Goal: Task Accomplishment & Management: Use online tool/utility

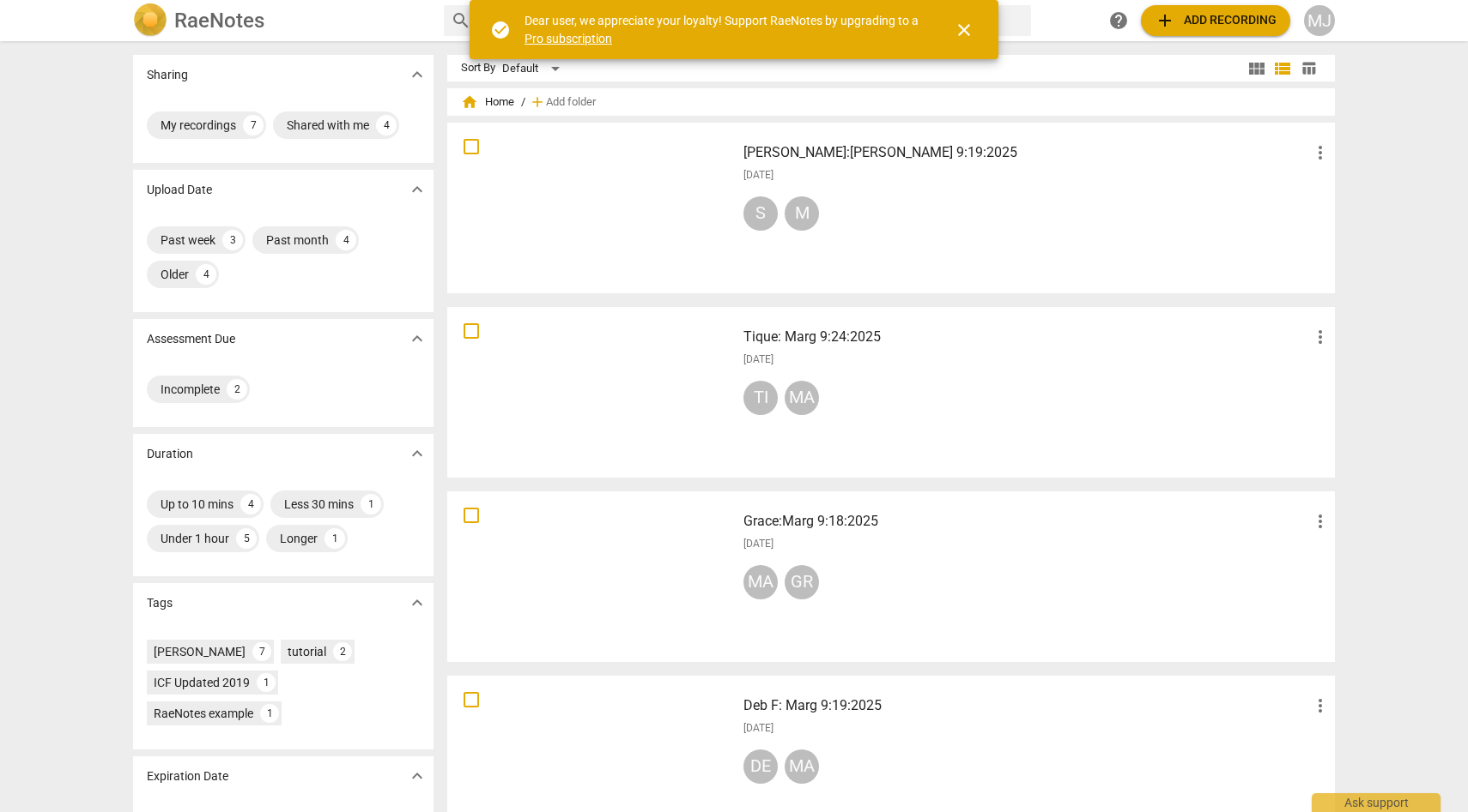
click at [964, 30] on span "close" at bounding box center [964, 30] width 21 height 21
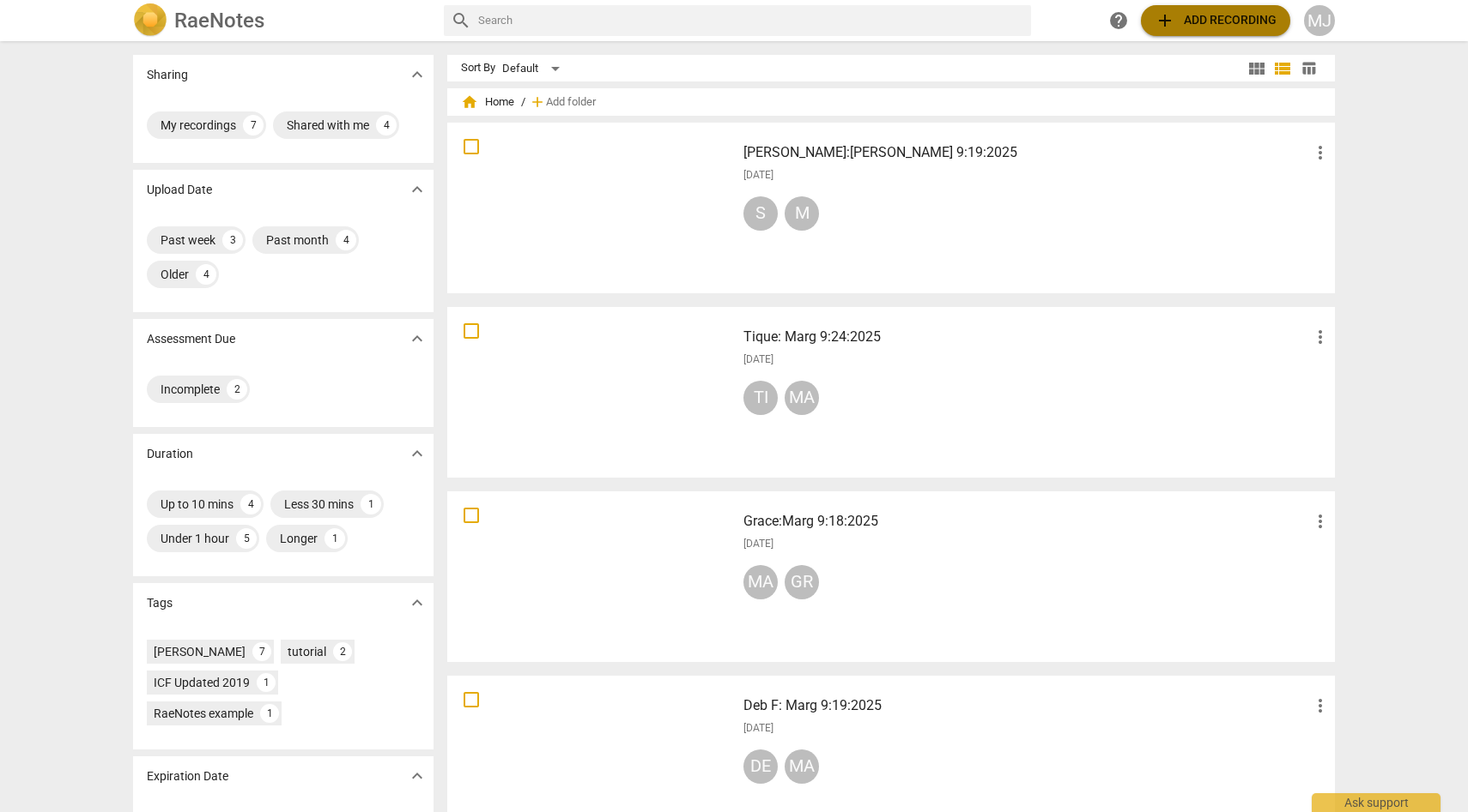
click at [1226, 20] on span "add Add recording" at bounding box center [1215, 21] width 122 height 21
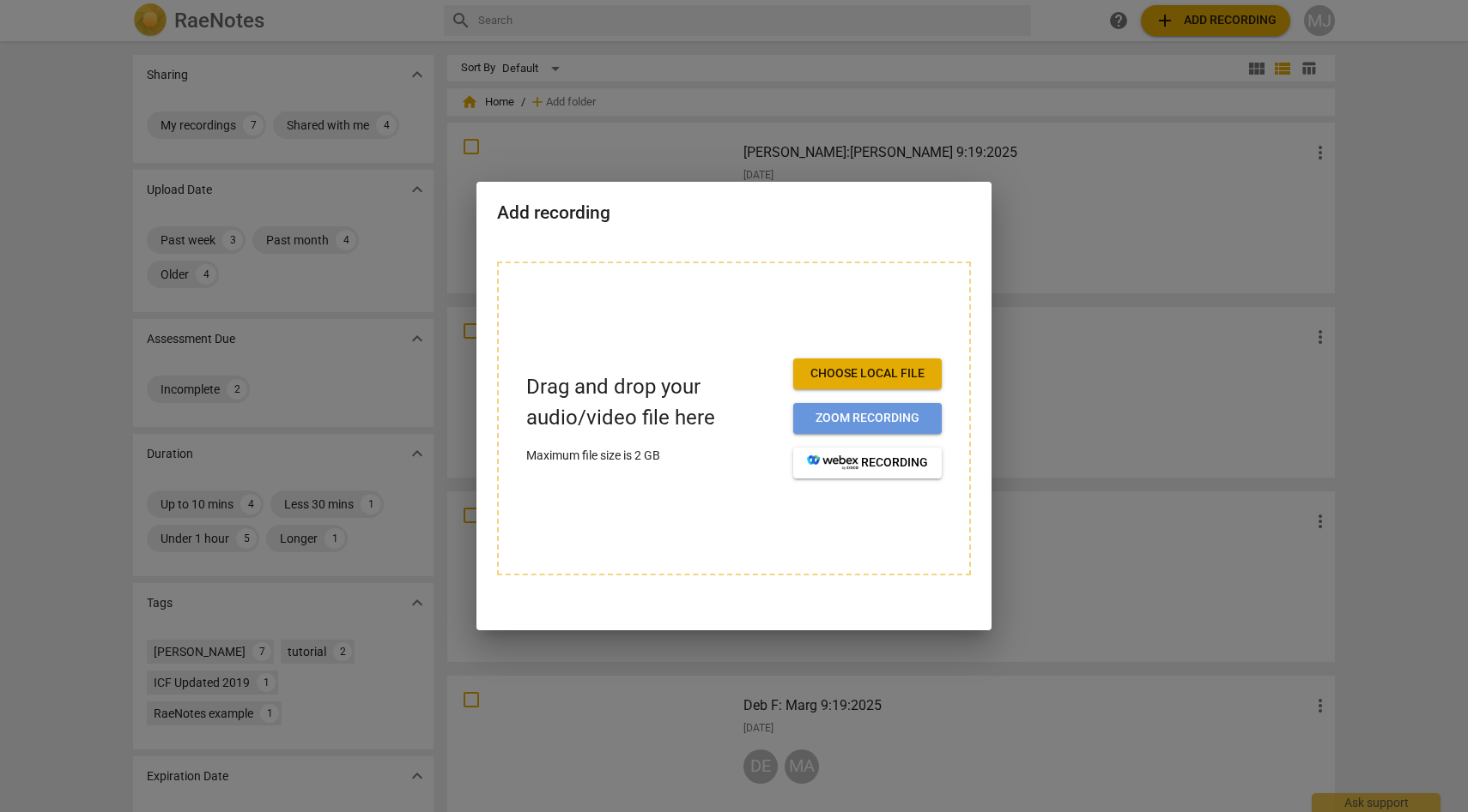
click at [912, 416] on span "Zoom recording" at bounding box center [867, 419] width 121 height 17
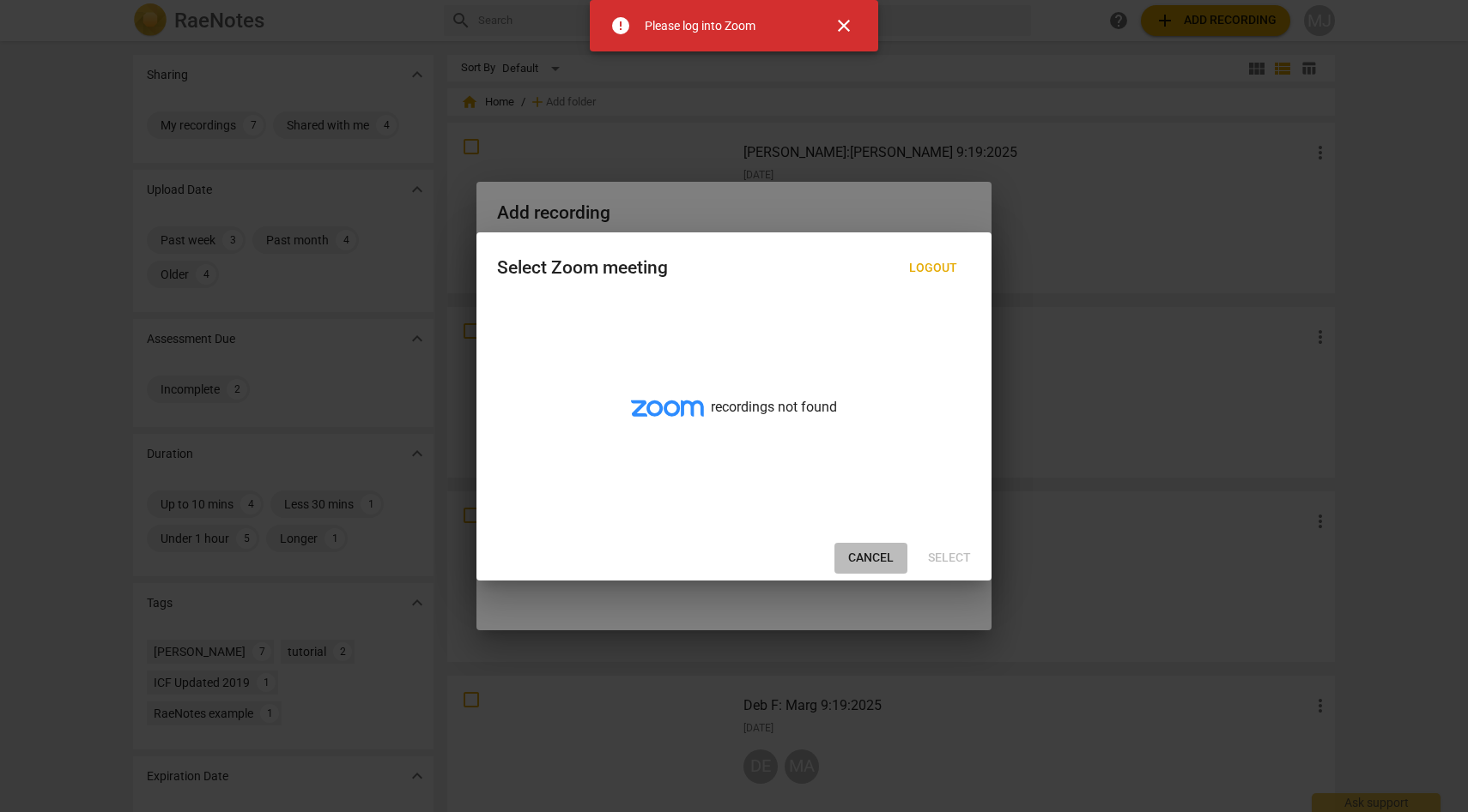
click at [856, 555] on span "Cancel" at bounding box center [871, 559] width 45 height 17
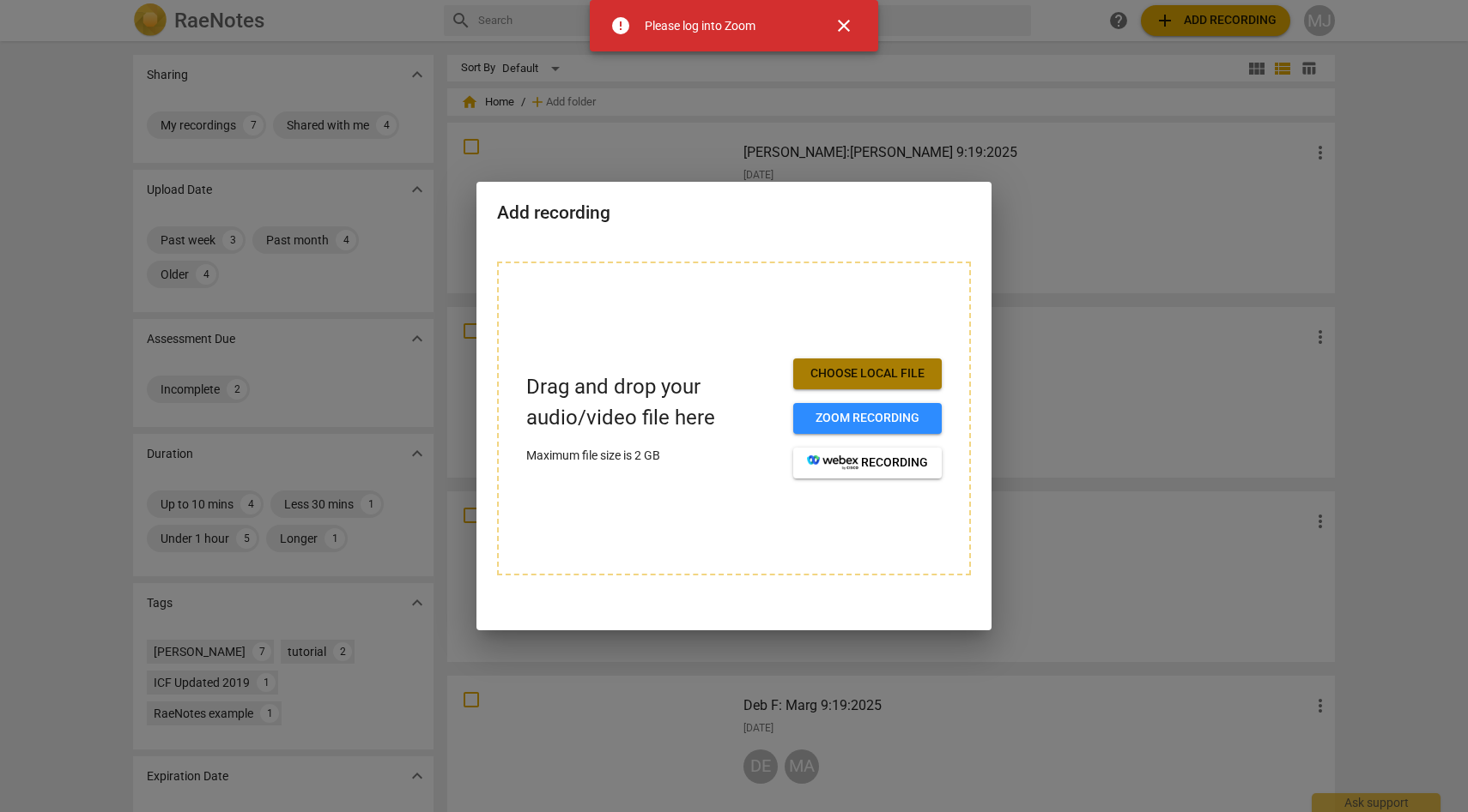
click at [877, 374] on span "Choose local file" at bounding box center [867, 374] width 121 height 17
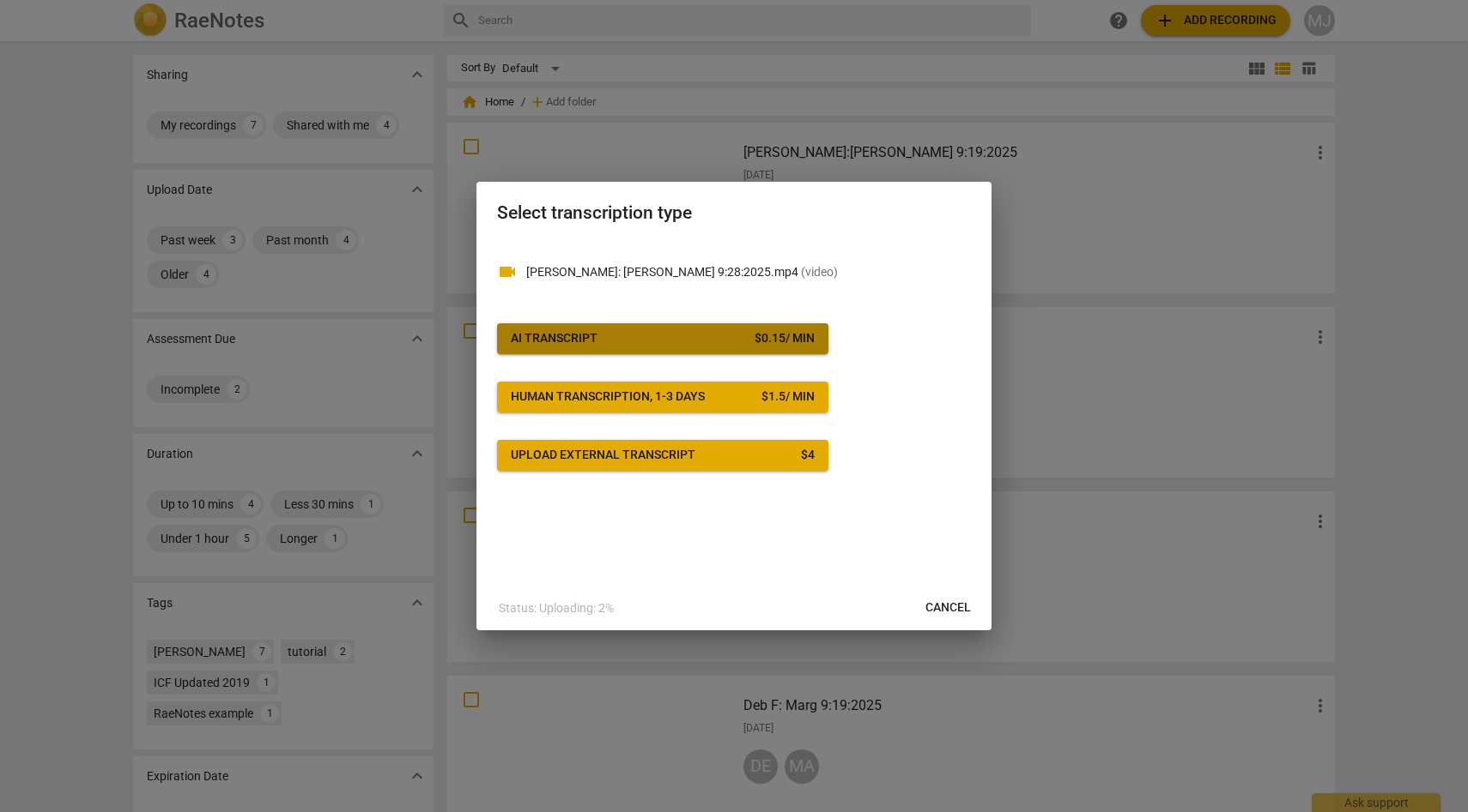
click at [775, 344] on div "$ 0.15 / min" at bounding box center [784, 339] width 60 height 17
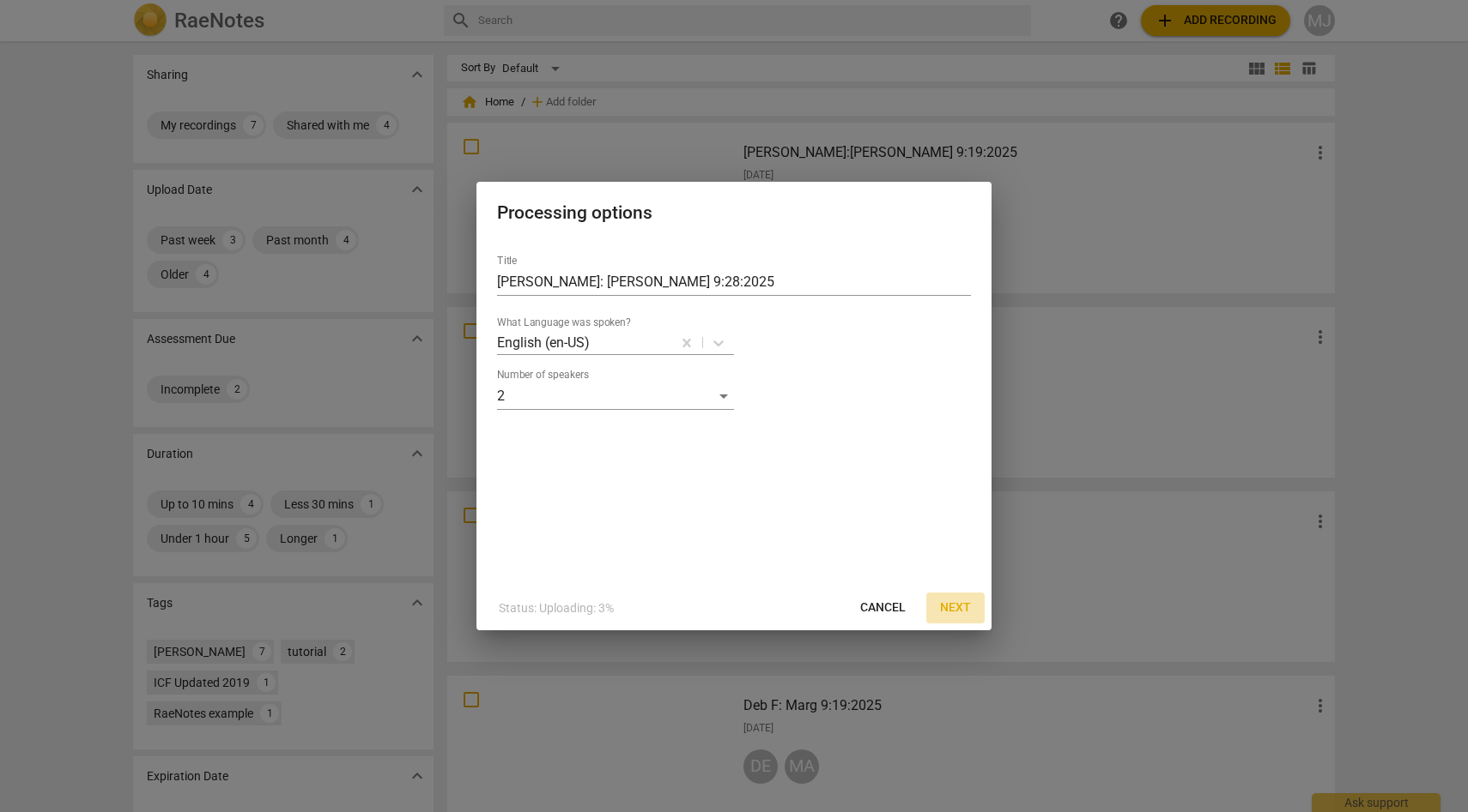
click at [954, 605] on span "Next" at bounding box center [955, 608] width 31 height 17
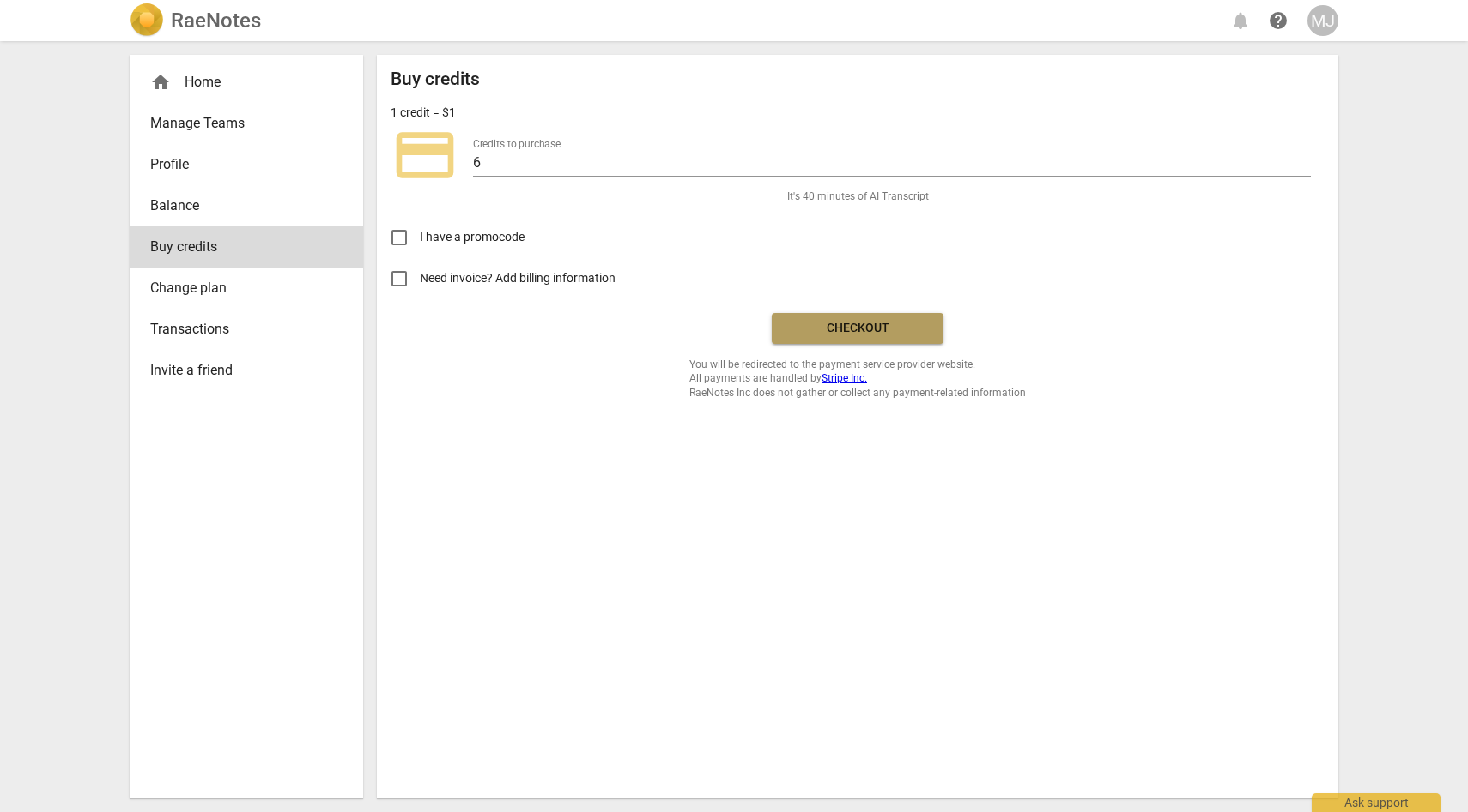
click at [846, 325] on span "Checkout" at bounding box center [858, 329] width 145 height 17
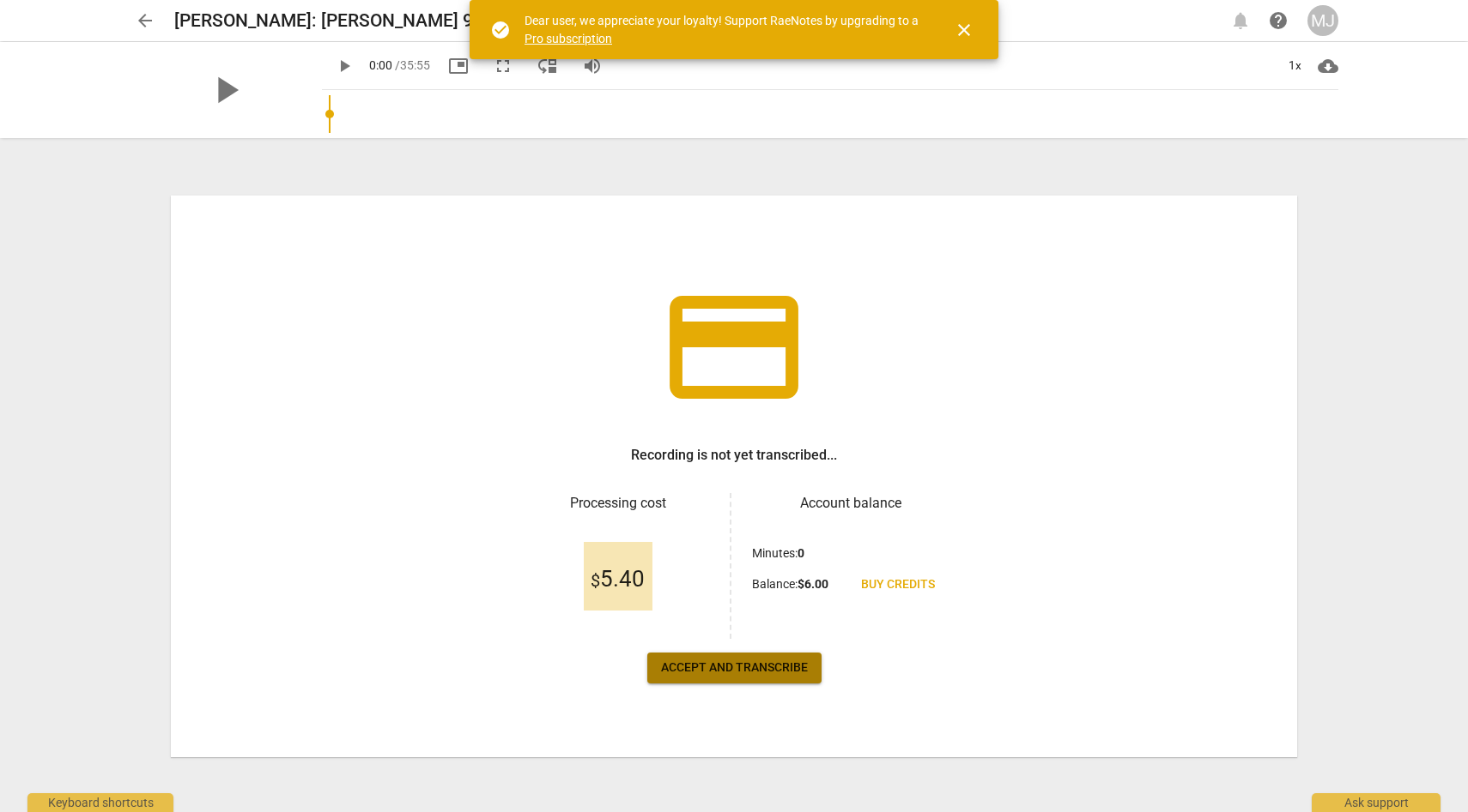
click at [765, 669] on span "Accept and transcribe" at bounding box center [734, 668] width 147 height 17
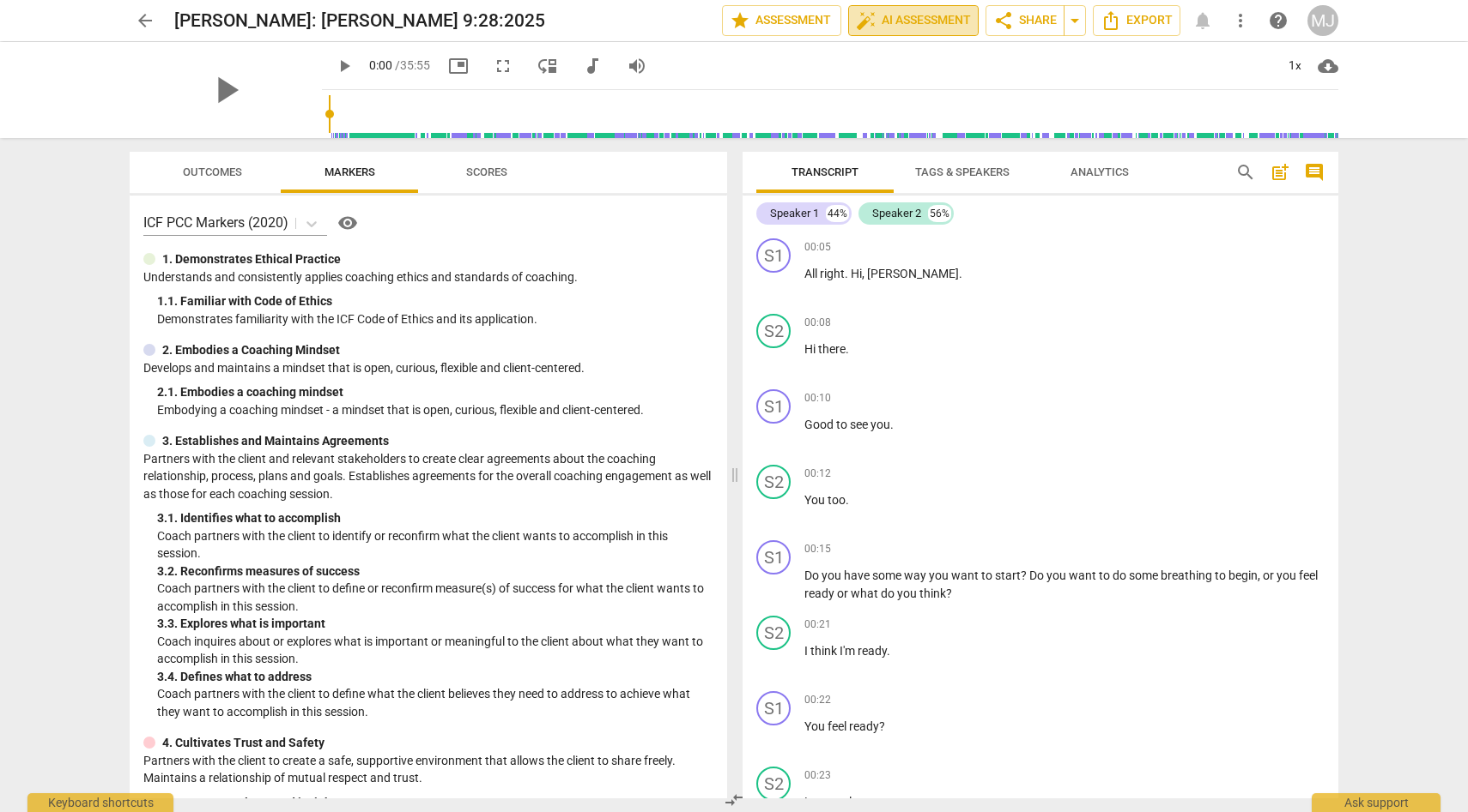
click at [892, 28] on span "auto_fix_high AI Assessment" at bounding box center [913, 21] width 115 height 21
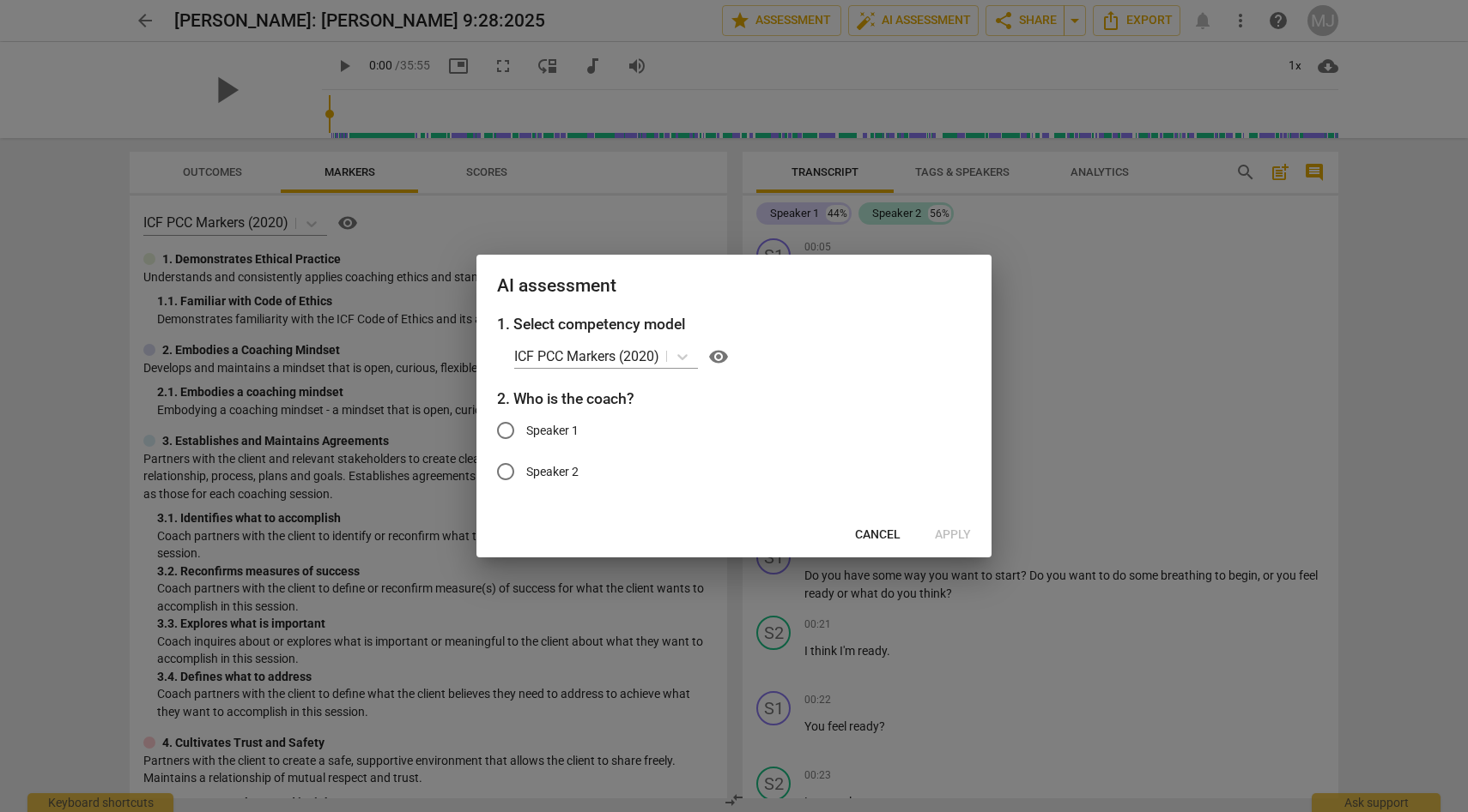
click at [889, 536] on span "Cancel" at bounding box center [877, 535] width 45 height 17
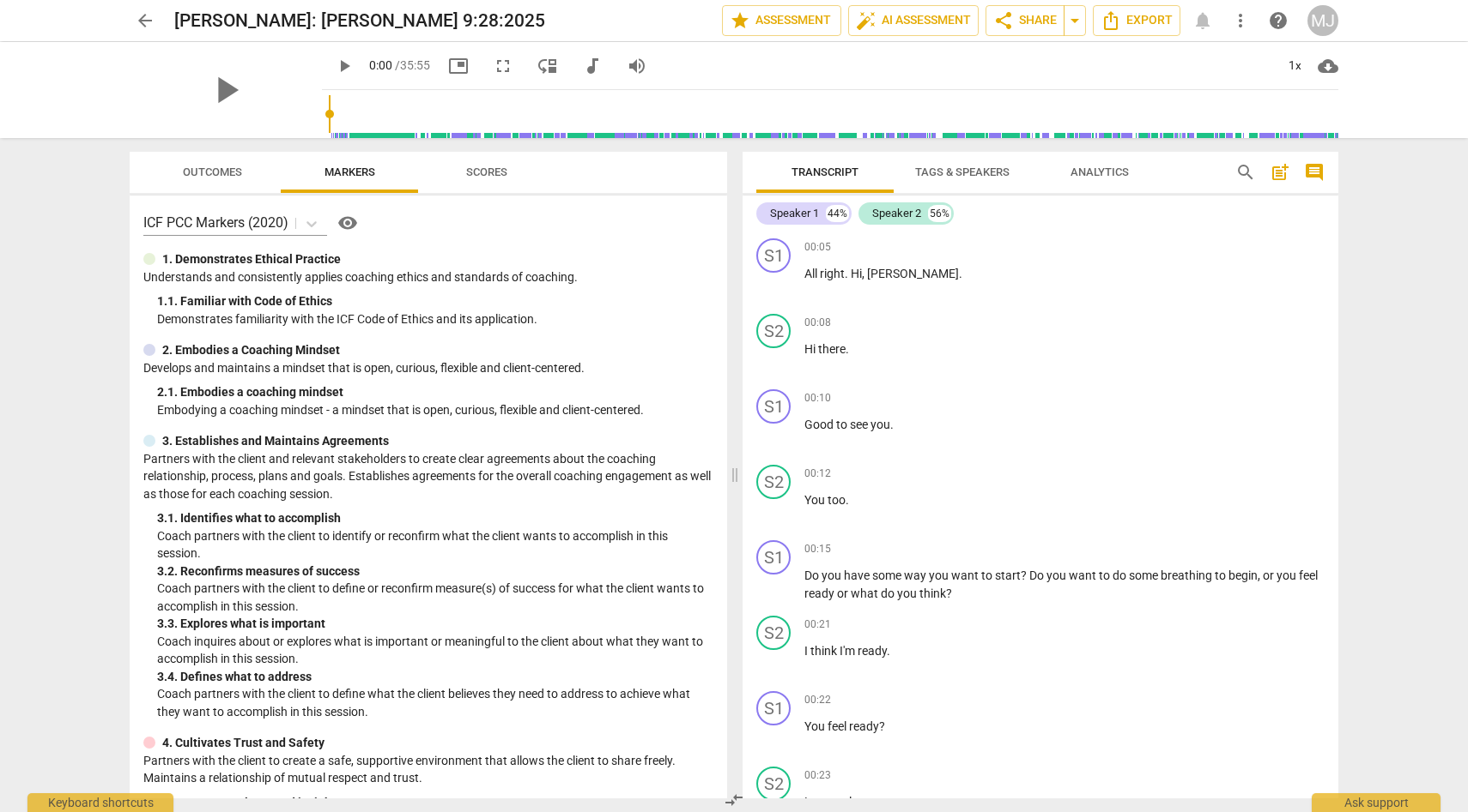
click at [936, 169] on span "Tags & Speakers" at bounding box center [962, 172] width 95 height 13
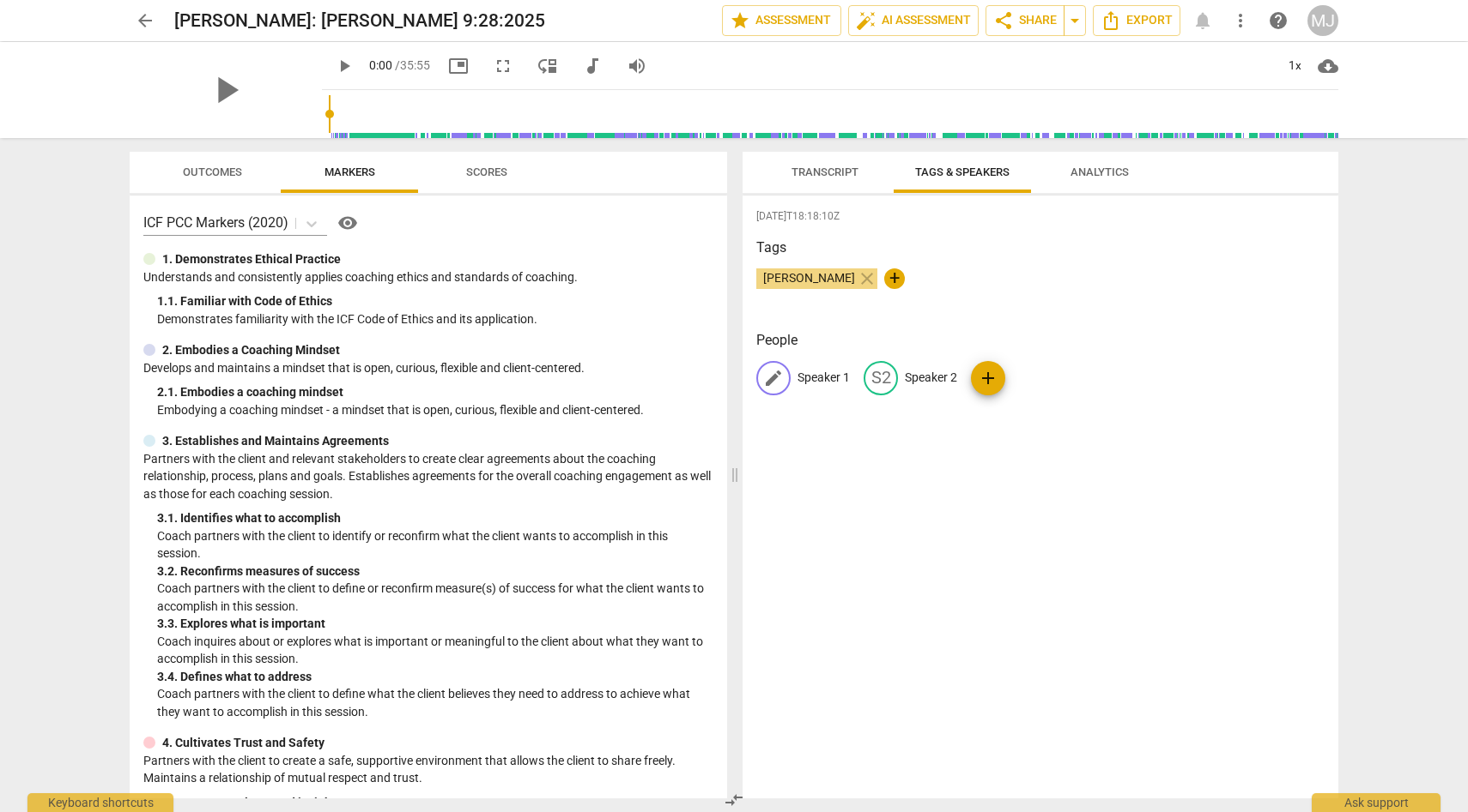
click at [812, 380] on p "Speaker 1" at bounding box center [824, 377] width 53 height 18
type input "Margaret"
click at [1032, 377] on p "Speaker 2" at bounding box center [1043, 377] width 53 height 18
type input "Susan"
click at [1029, 415] on div "People MA Margaret SU Susan add" at bounding box center [1040, 376] width 568 height 93
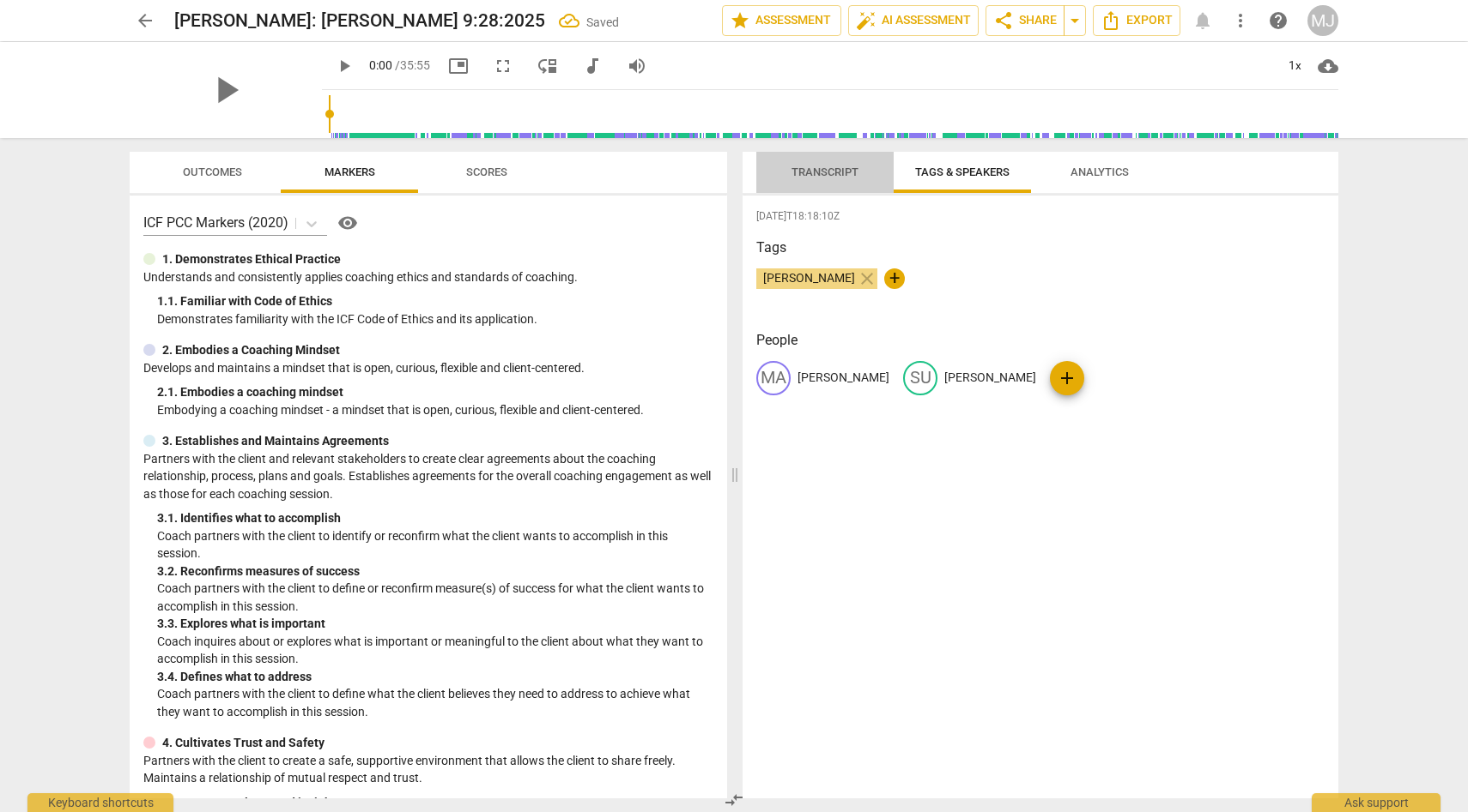
click at [839, 170] on span "Transcript" at bounding box center [825, 172] width 67 height 13
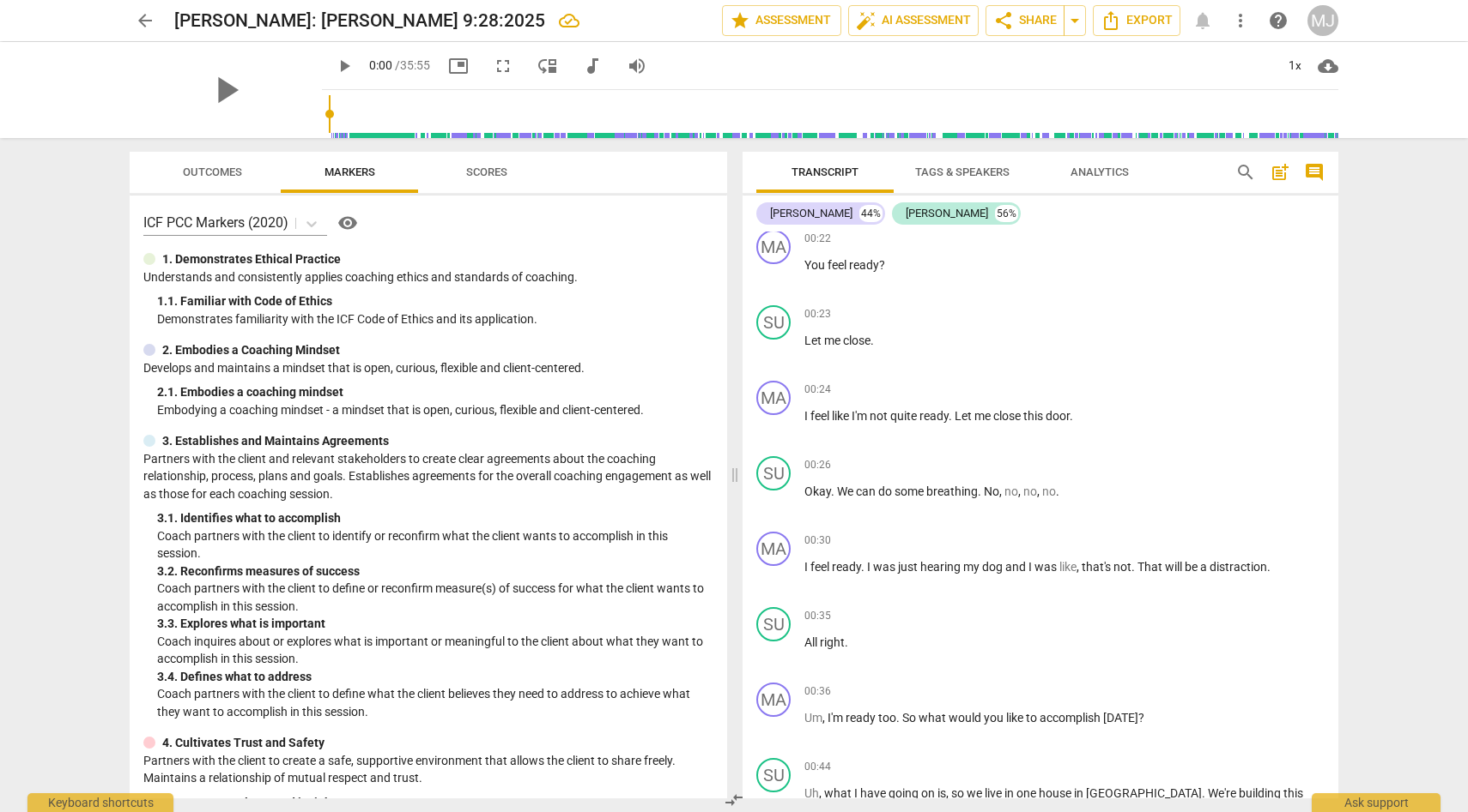
scroll to position [464, 0]
click at [883, 16] on span "auto_fix_high AI Assessment" at bounding box center [913, 21] width 115 height 21
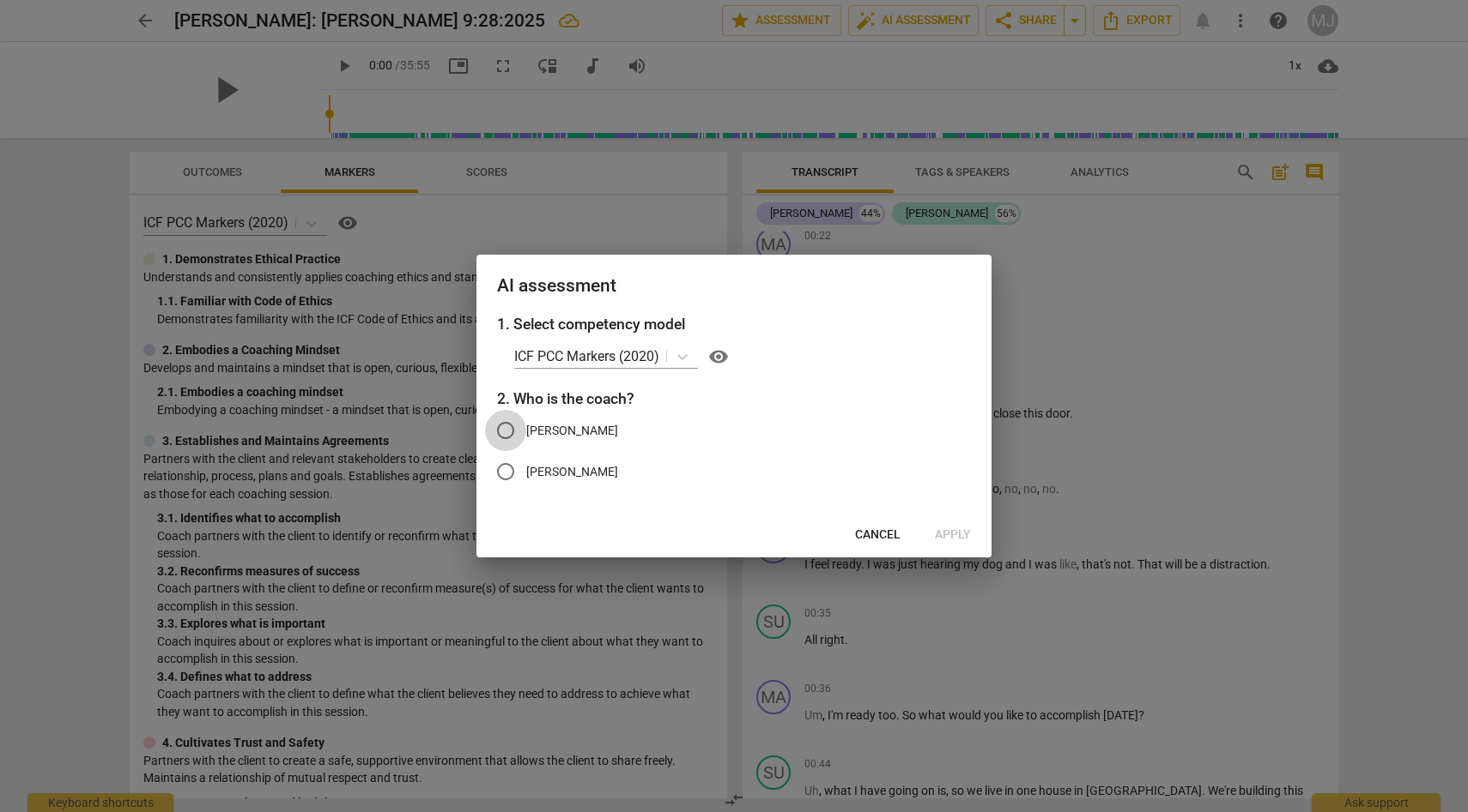
click at [504, 430] on input "Margaret" at bounding box center [505, 431] width 41 height 41
radio input "true"
click at [950, 529] on span "Apply" at bounding box center [952, 535] width 36 height 17
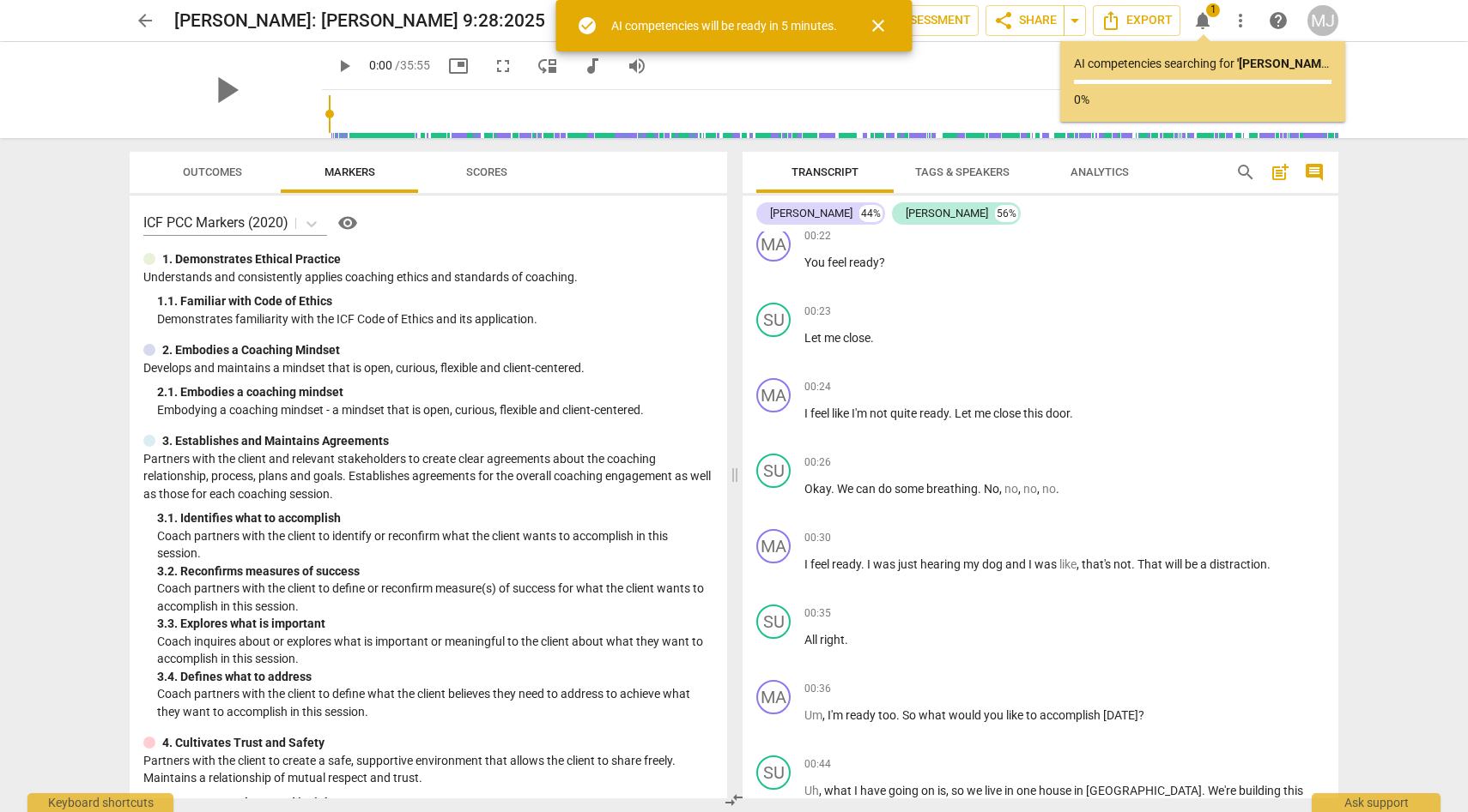
click at [353, 222] on span "visibility" at bounding box center [348, 223] width 21 height 21
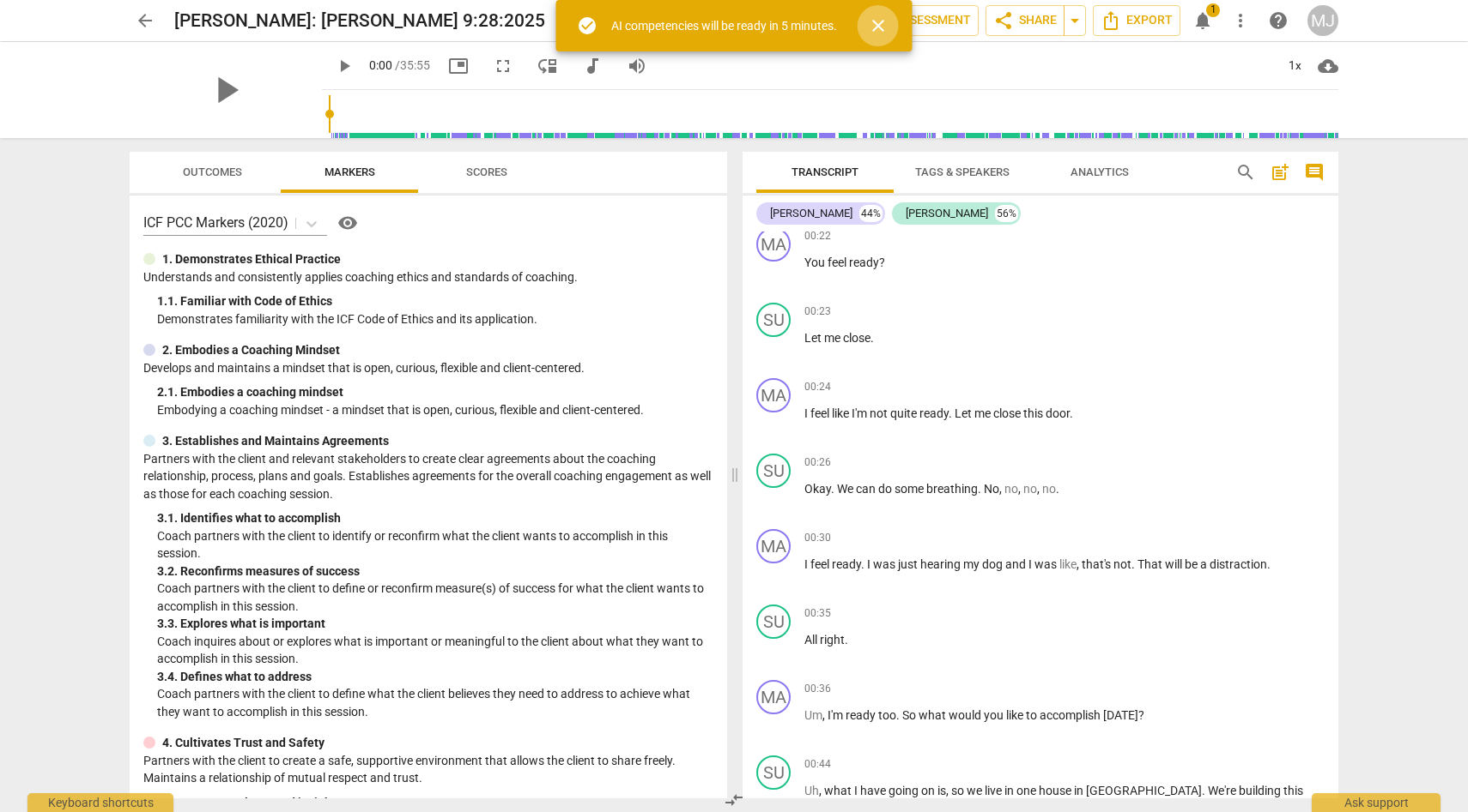
click at [882, 23] on span "close" at bounding box center [878, 25] width 21 height 21
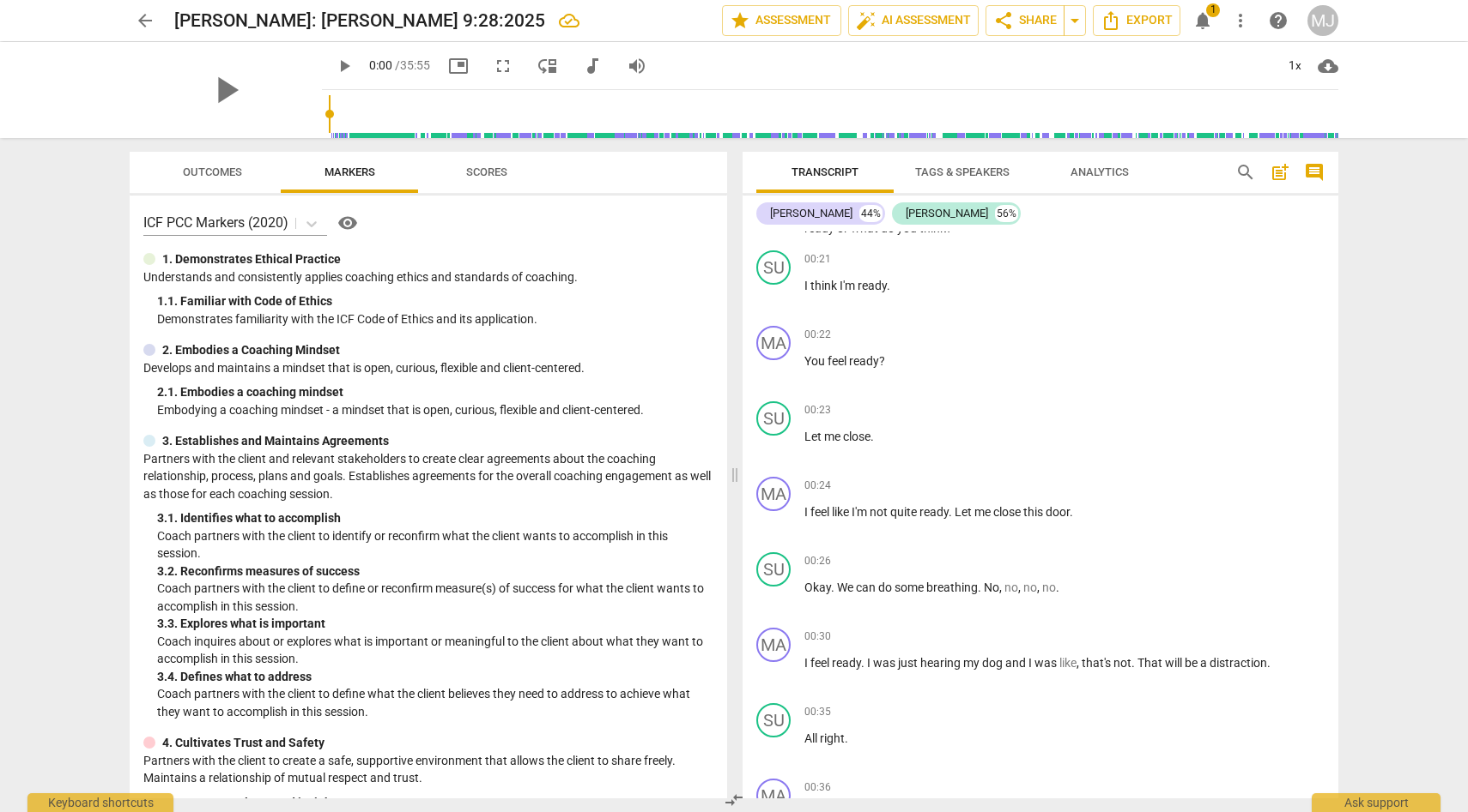
scroll to position [0, 0]
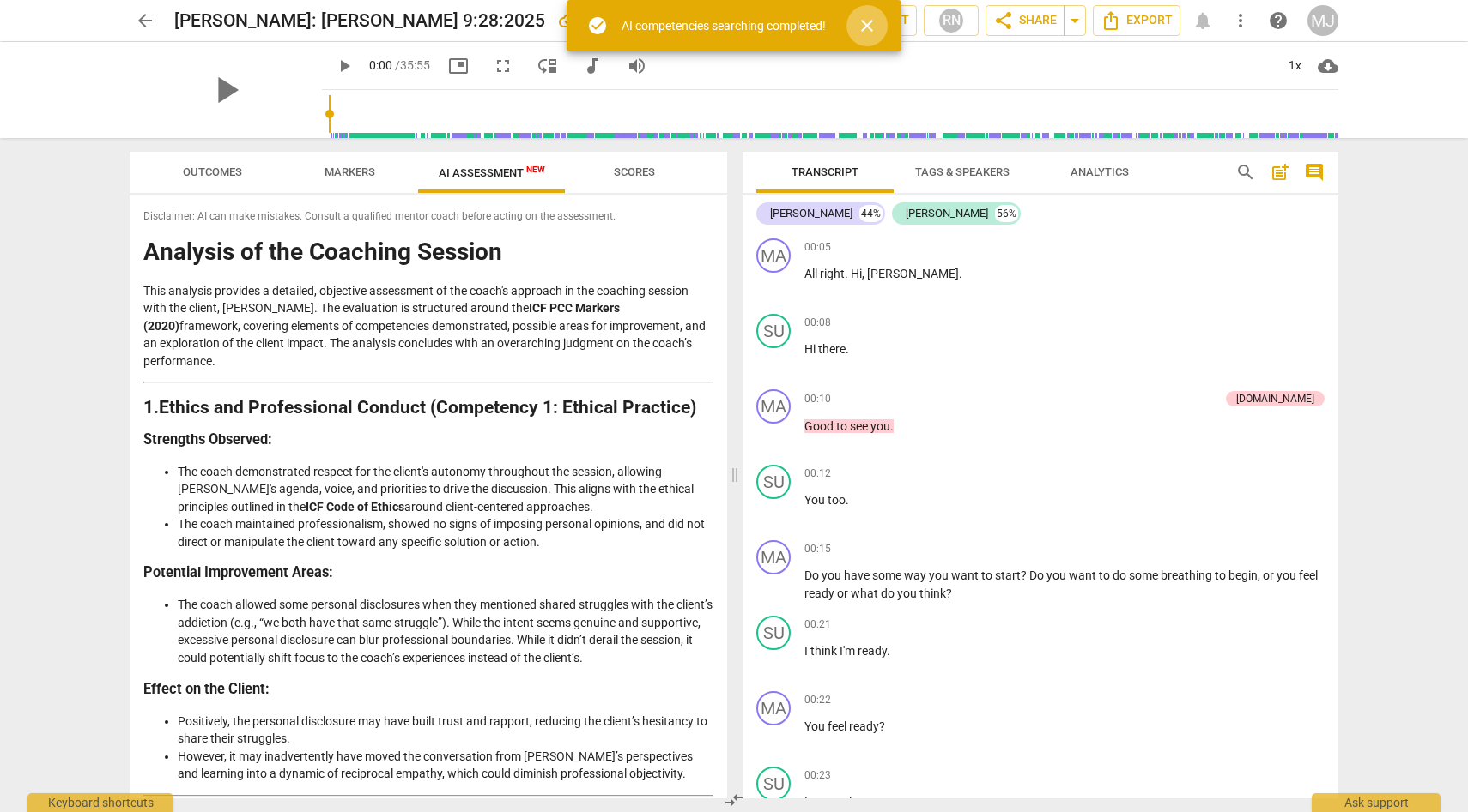
click at [869, 23] on span "close" at bounding box center [867, 25] width 21 height 21
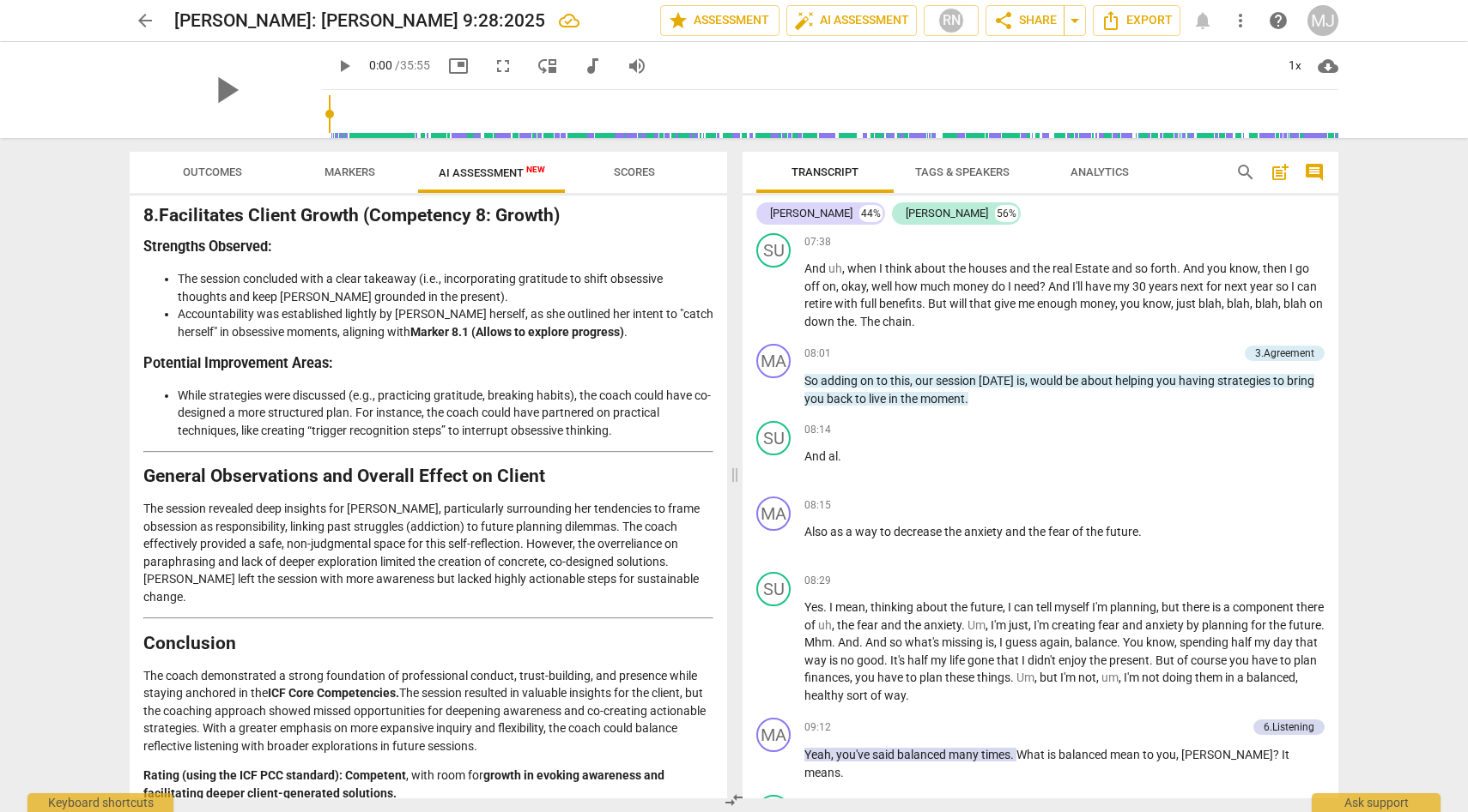
scroll to position [3065, 0]
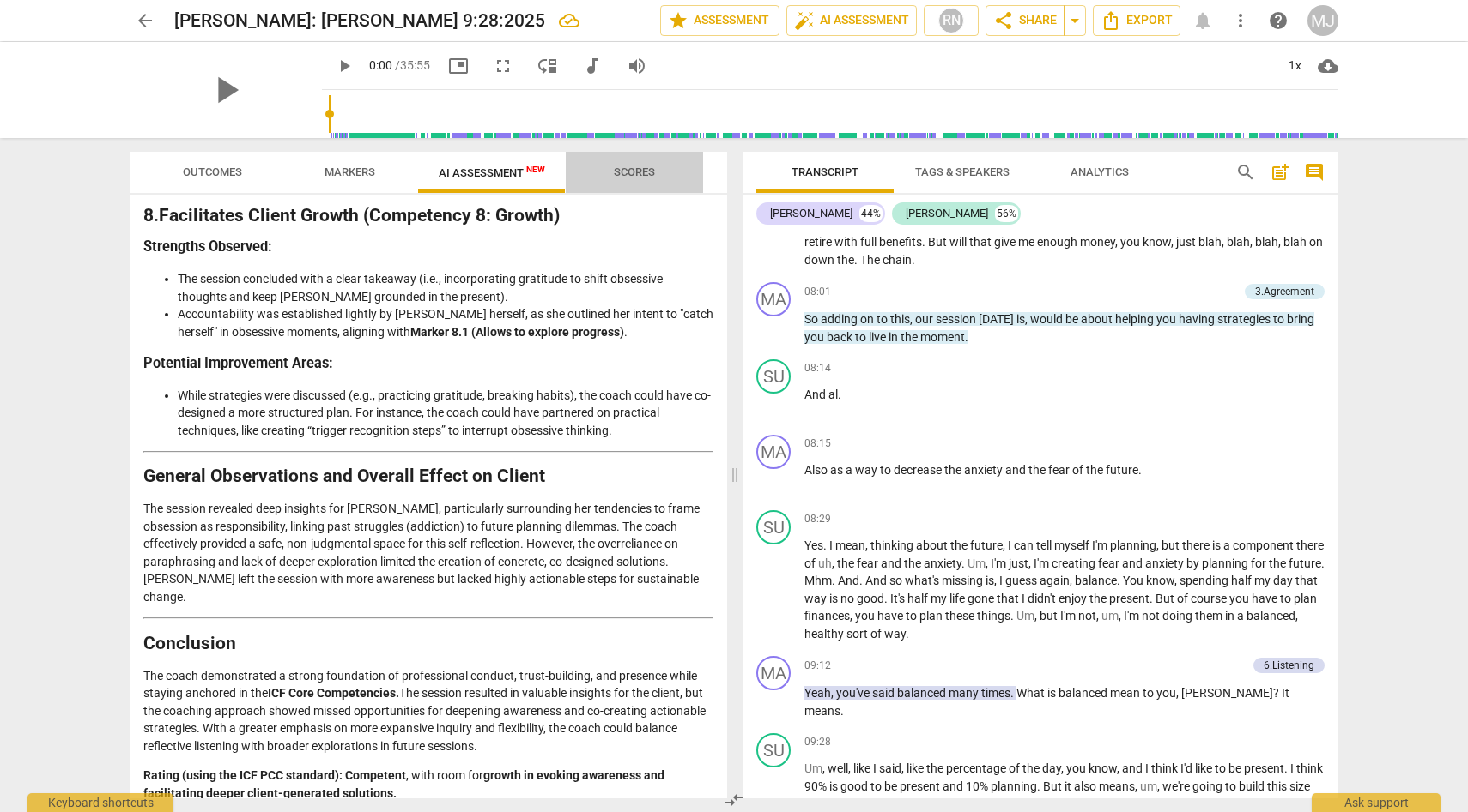
click at [647, 174] on span "Scores" at bounding box center [634, 172] width 41 height 13
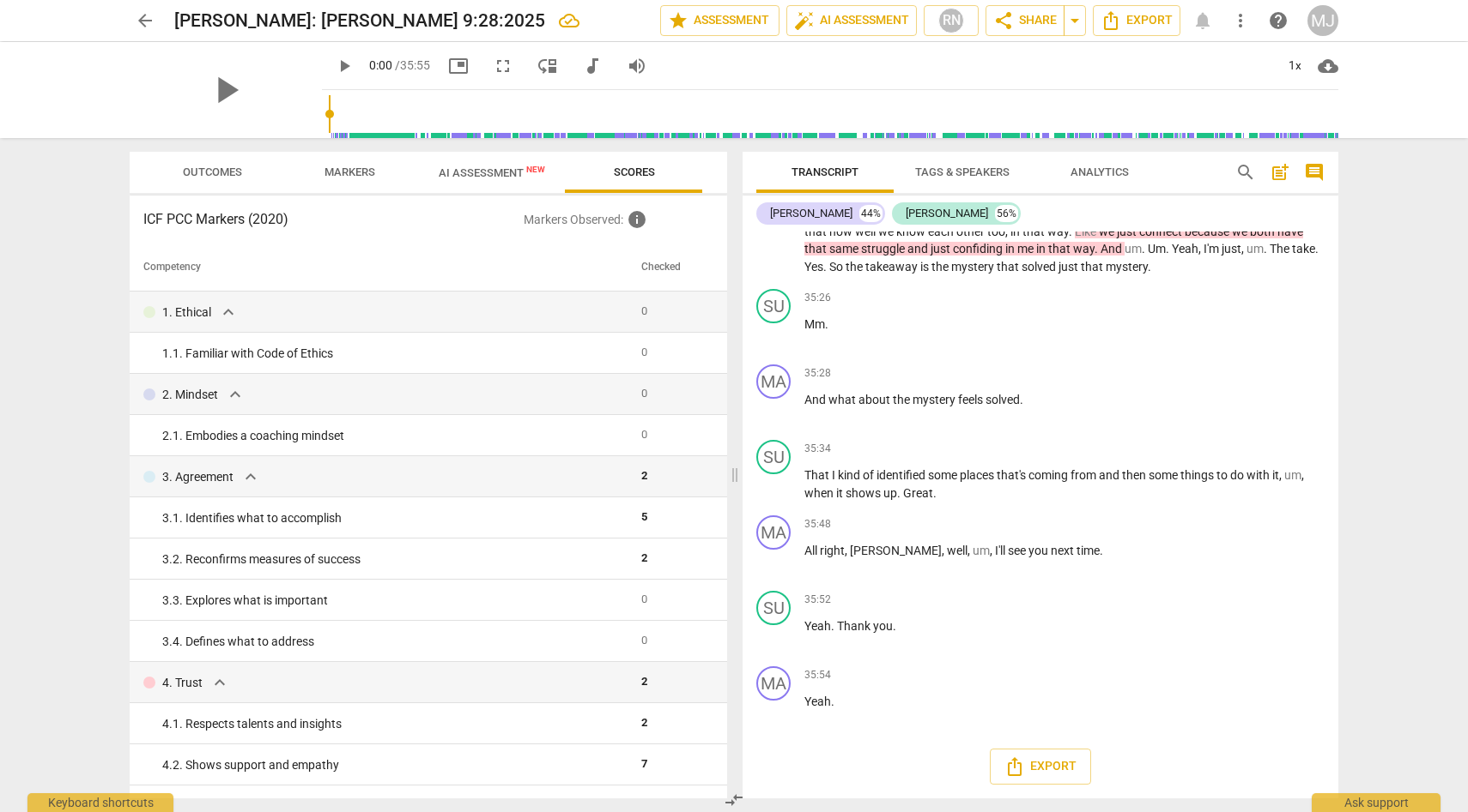
scroll to position [13746, 0]
